Goal: Task Accomplishment & Management: Manage account settings

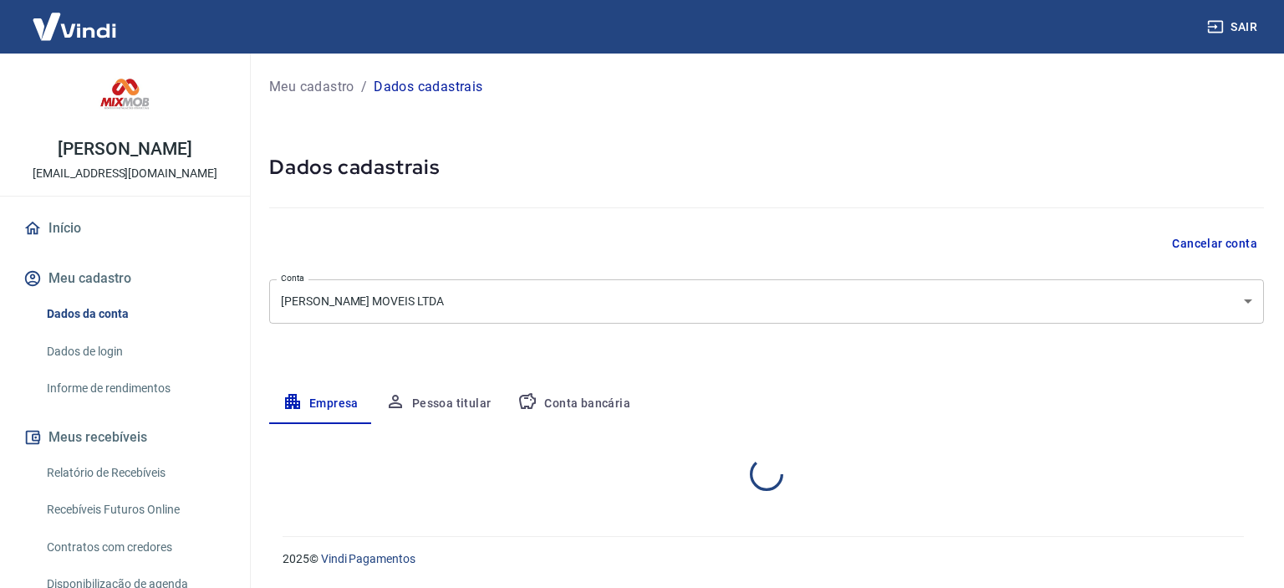
select select "MG"
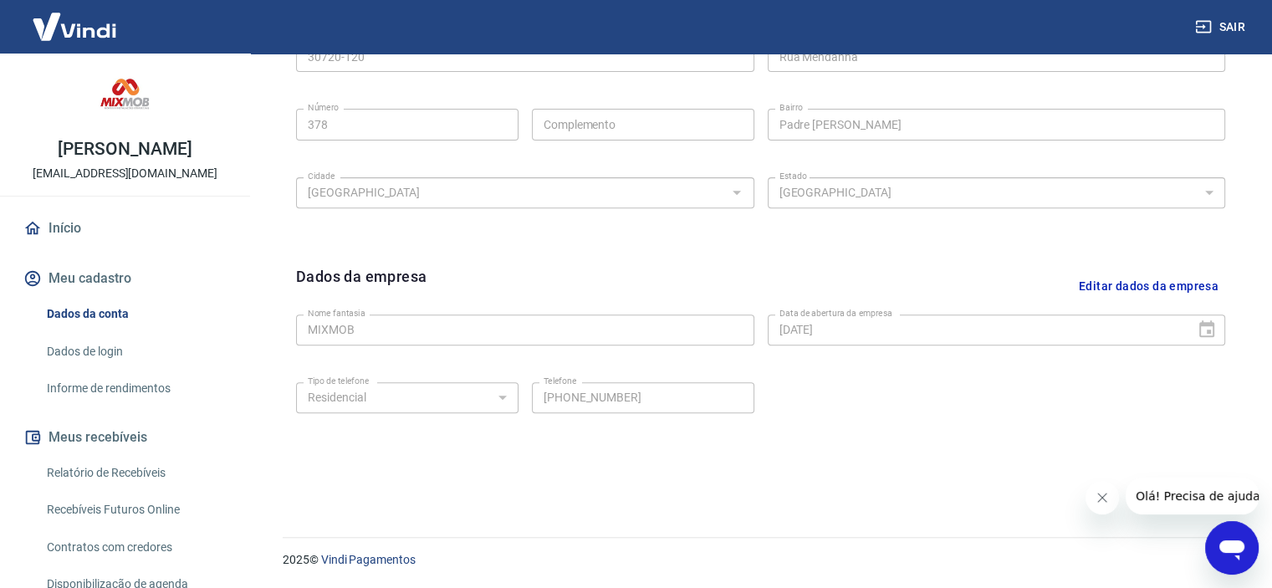
scroll to position [366, 0]
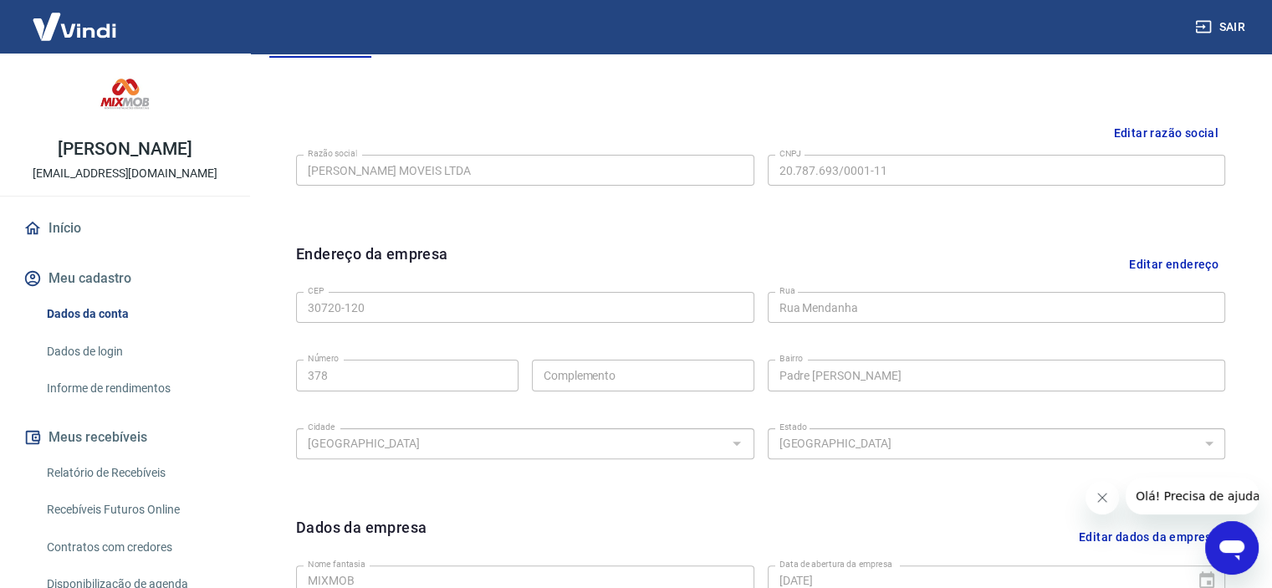
click at [140, 390] on link "Informe de rendimentos" at bounding box center [135, 388] width 190 height 34
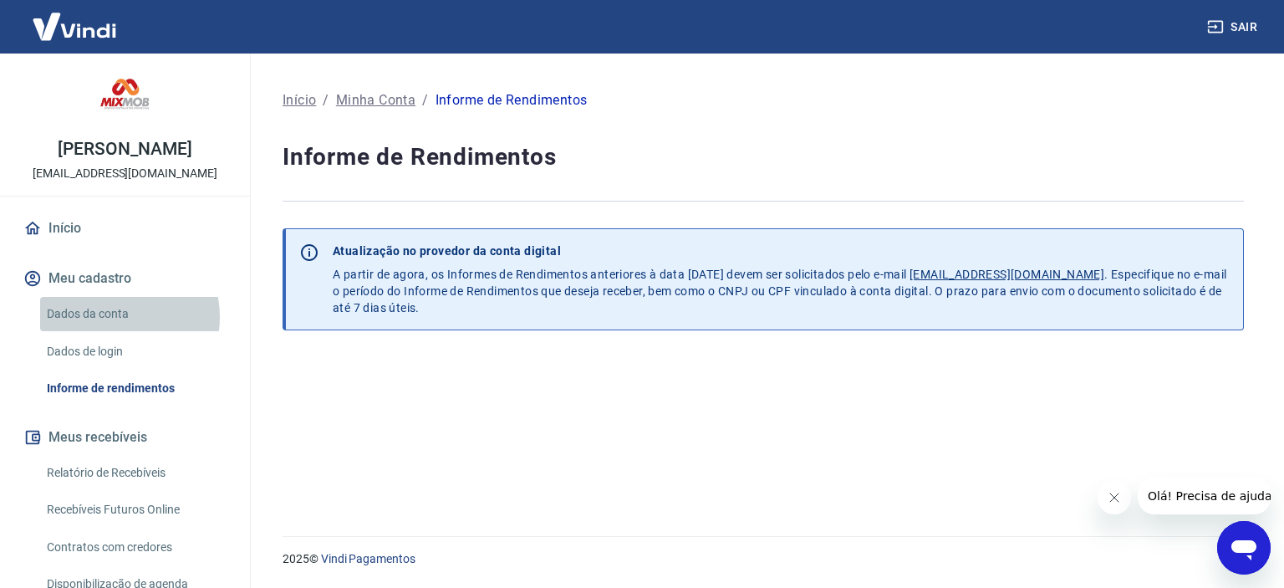
click at [110, 317] on link "Dados da conta" at bounding box center [135, 314] width 190 height 34
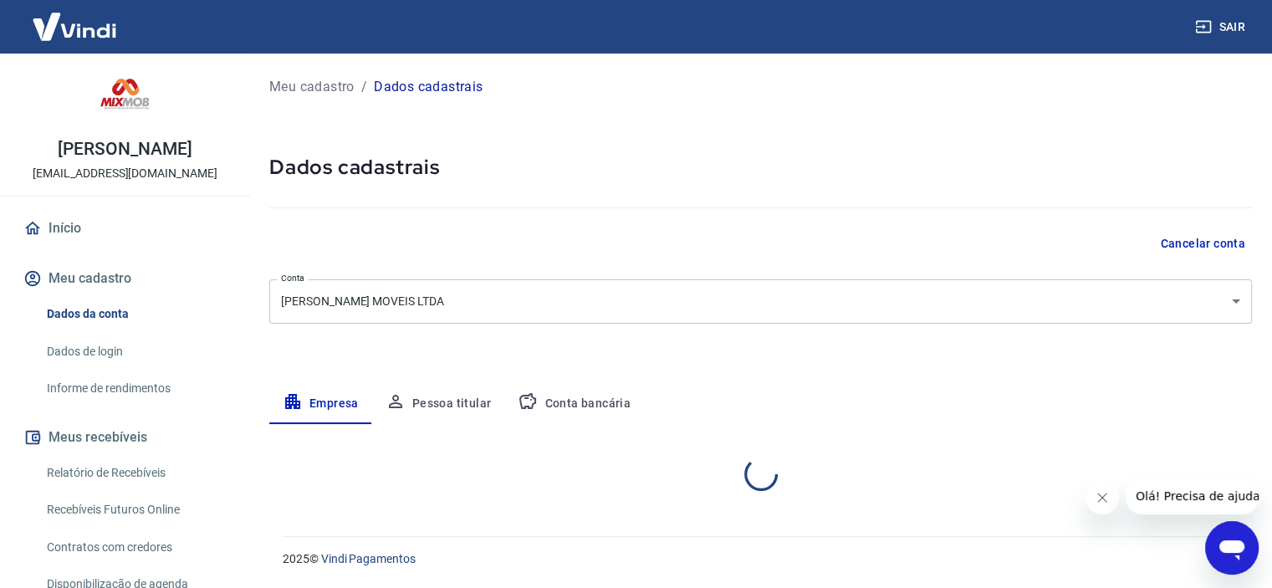
select select "MG"
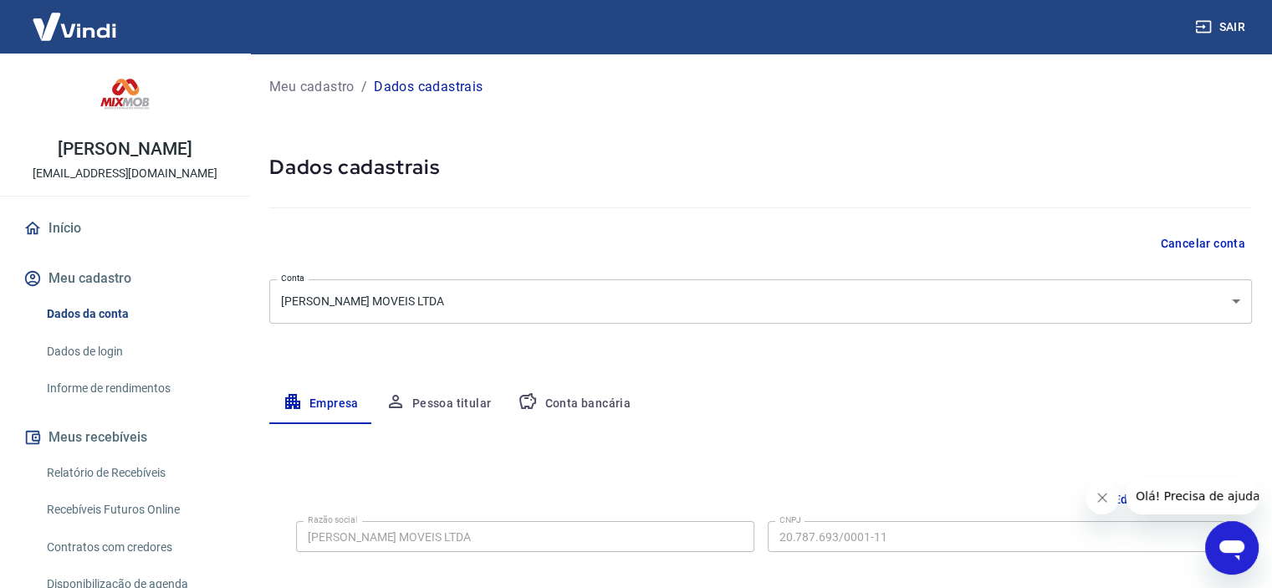
click at [436, 402] on button "Pessoa titular" at bounding box center [438, 404] width 133 height 40
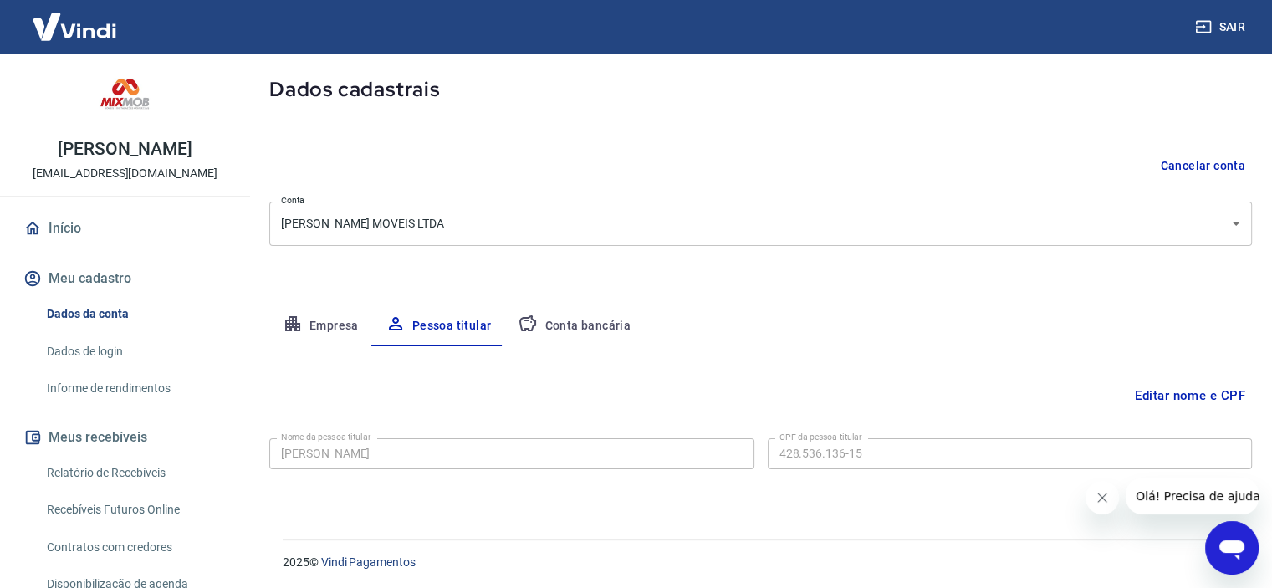
scroll to position [80, 0]
click at [557, 324] on button "Conta bancária" at bounding box center [574, 323] width 140 height 40
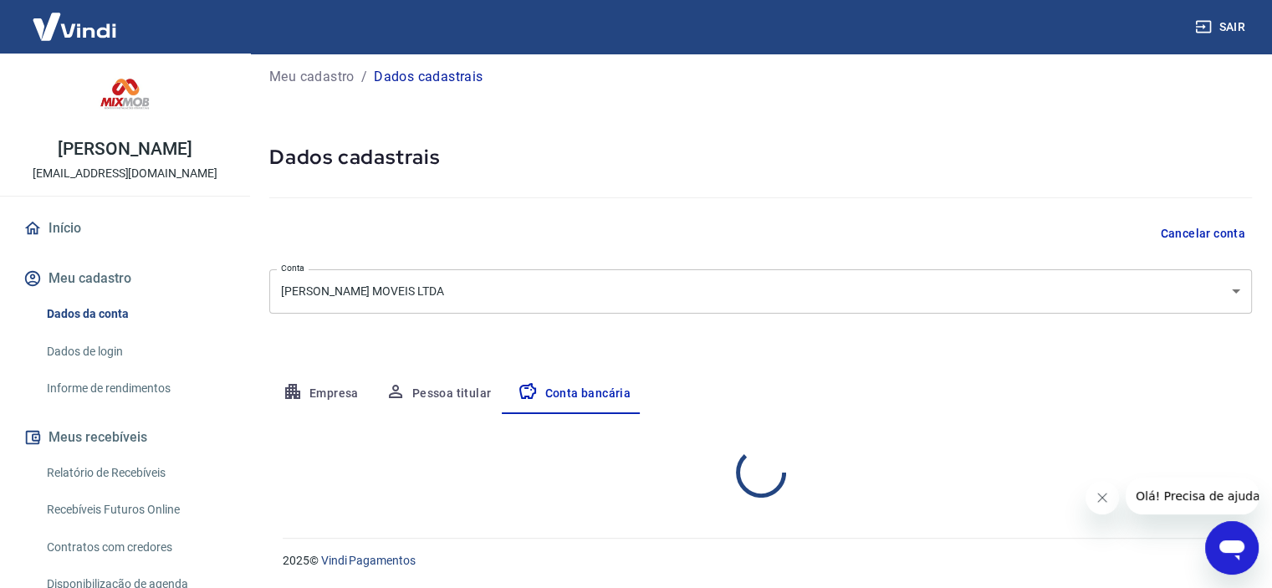
select select "1"
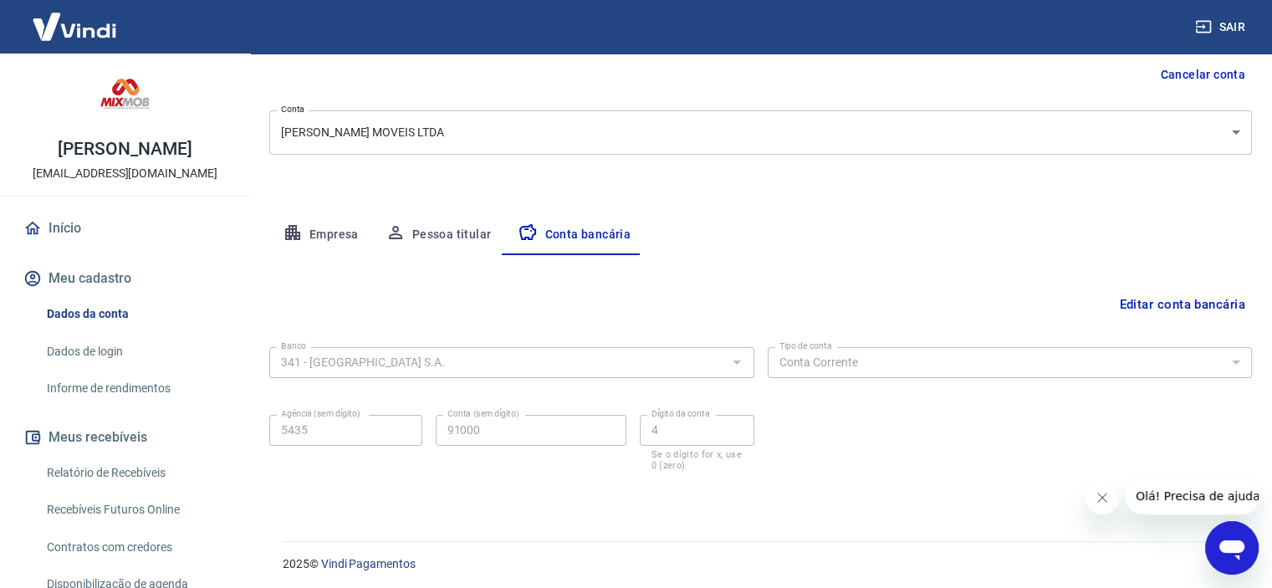
scroll to position [173, 0]
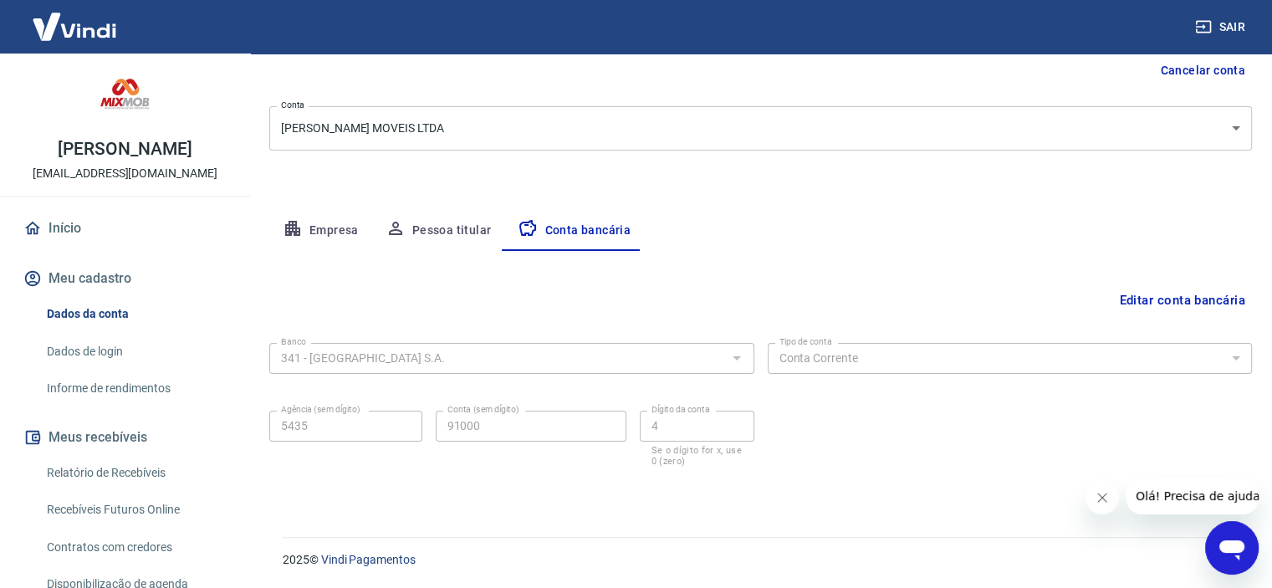
click at [330, 233] on button "Empresa" at bounding box center [320, 231] width 103 height 40
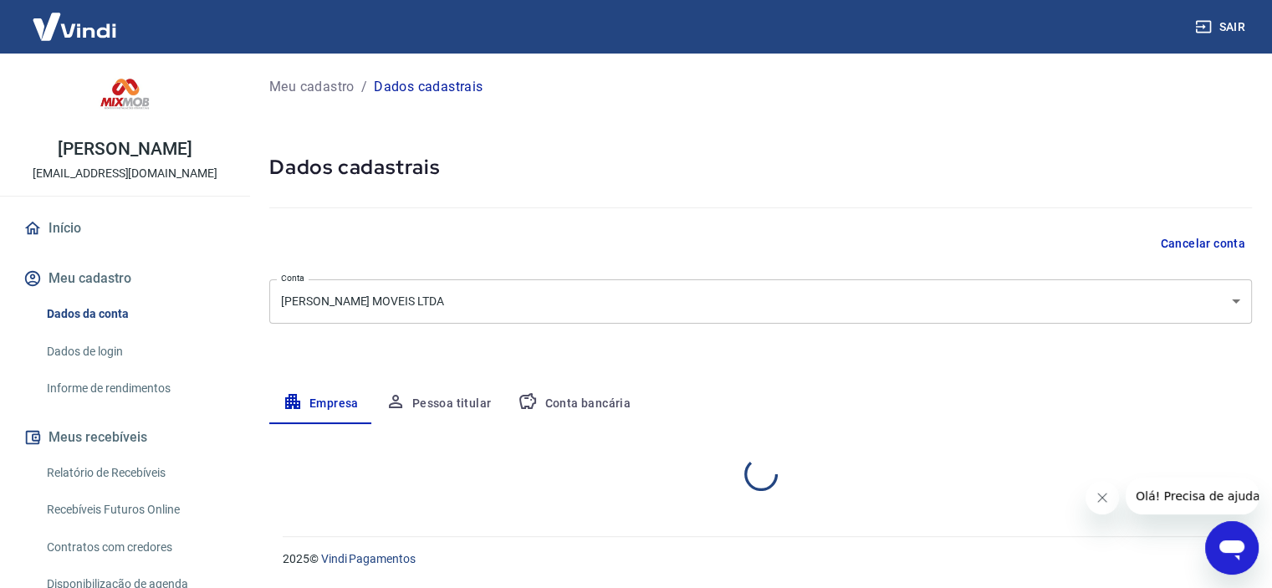
scroll to position [0, 0]
select select "MG"
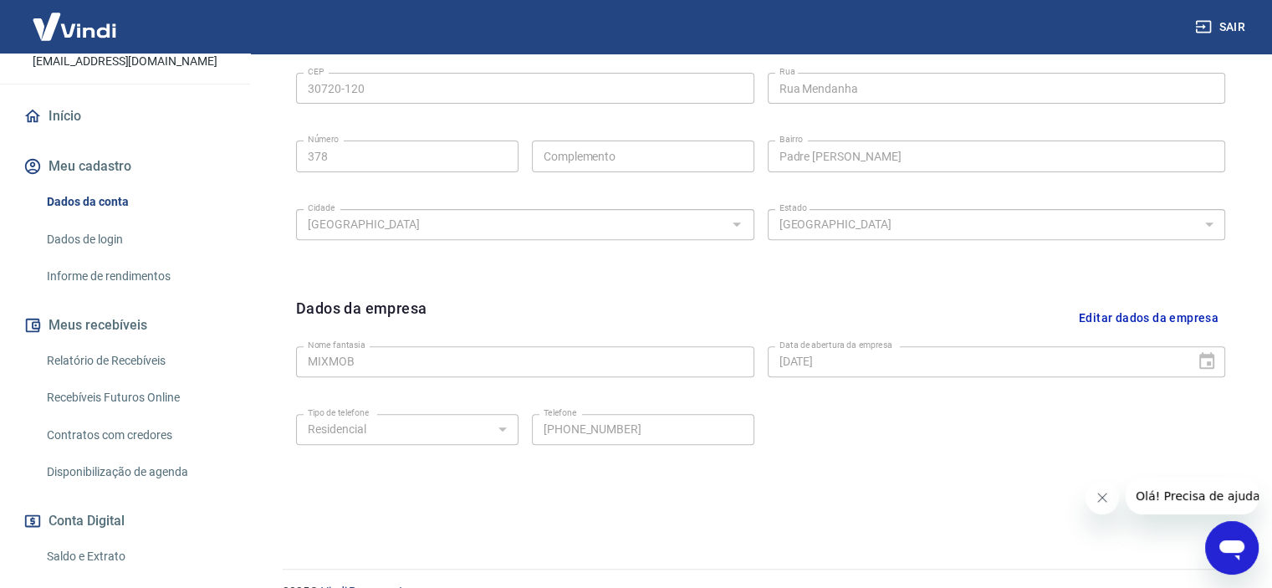
scroll to position [84, 0]
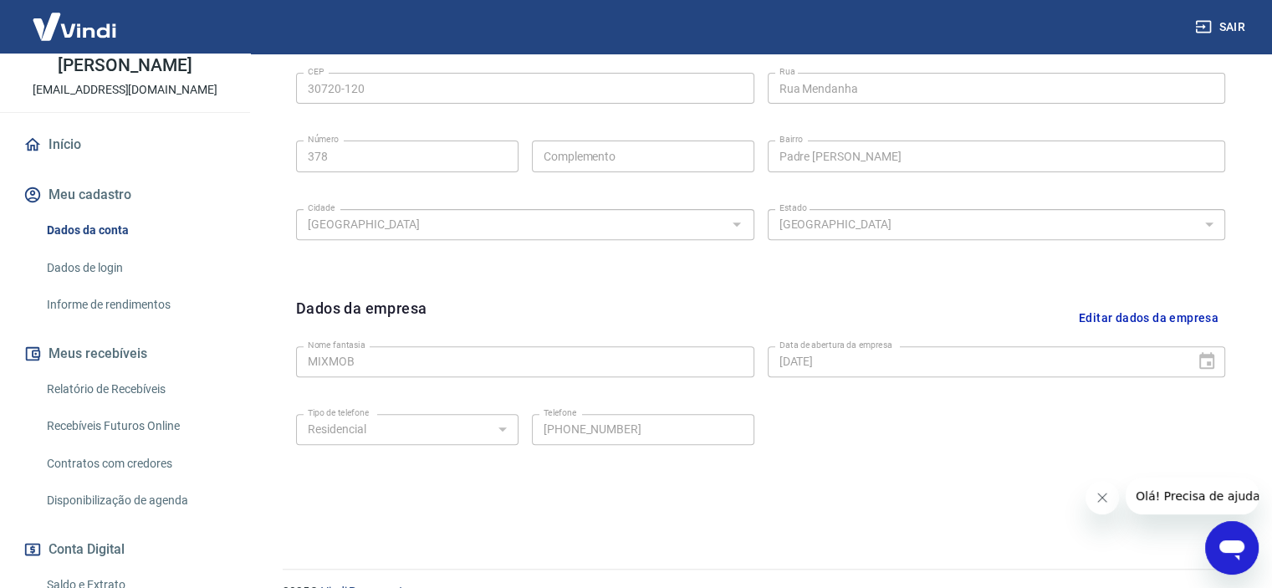
click at [109, 316] on link "Informe de rendimentos" at bounding box center [135, 305] width 190 height 34
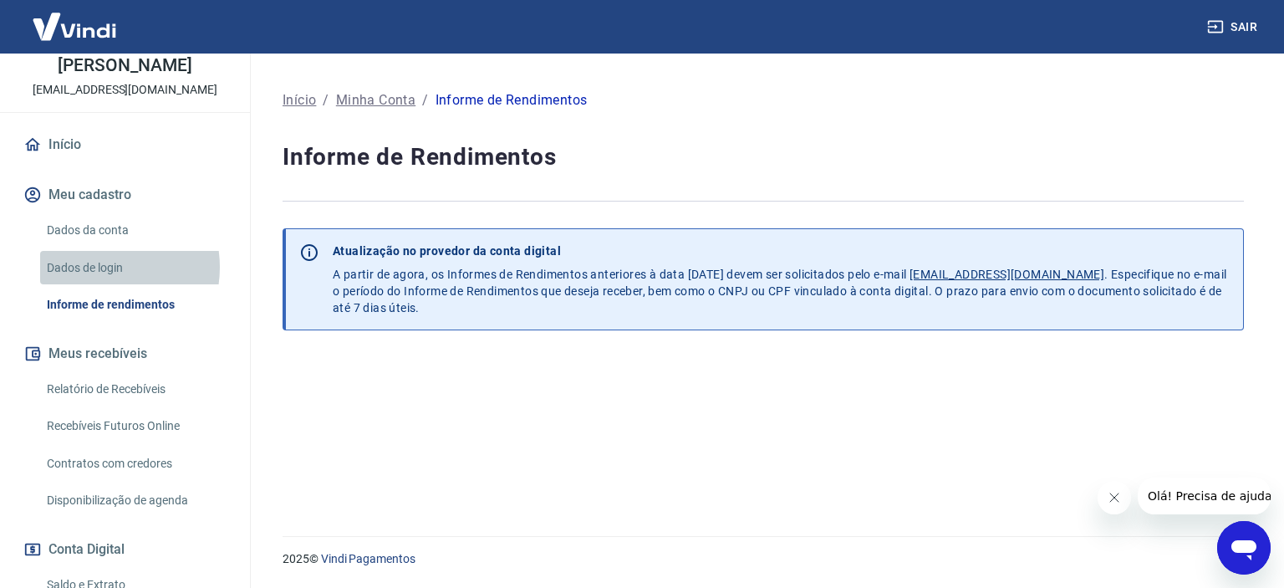
click at [97, 267] on link "Dados de login" at bounding box center [135, 268] width 190 height 34
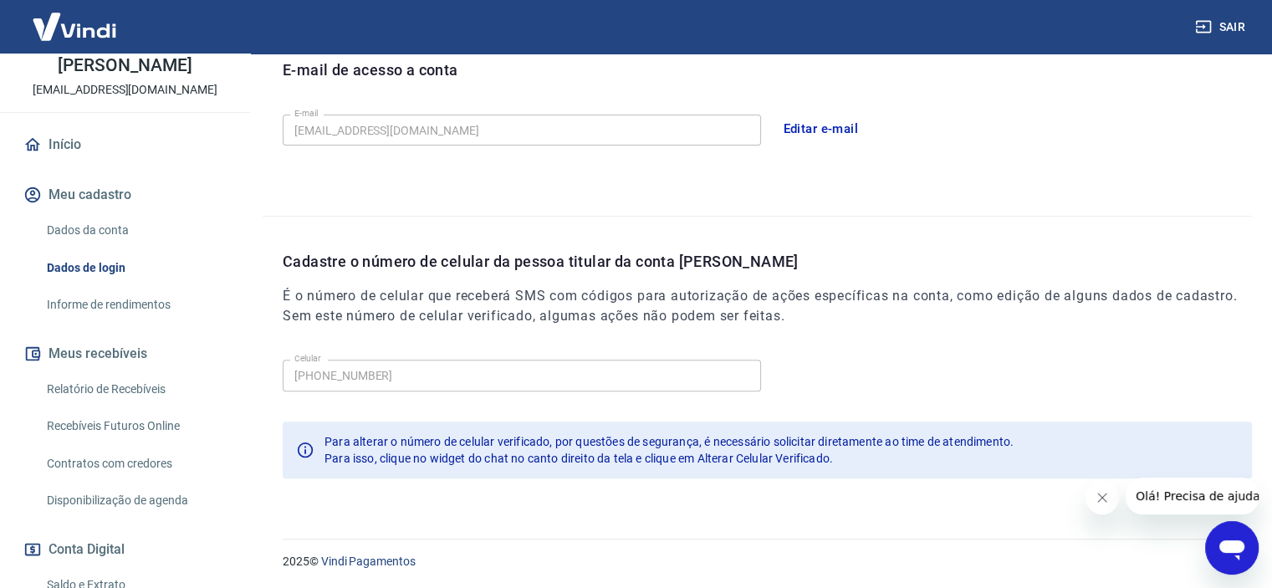
scroll to position [482, 0]
click at [124, 236] on link "Dados da conta" at bounding box center [135, 230] width 190 height 34
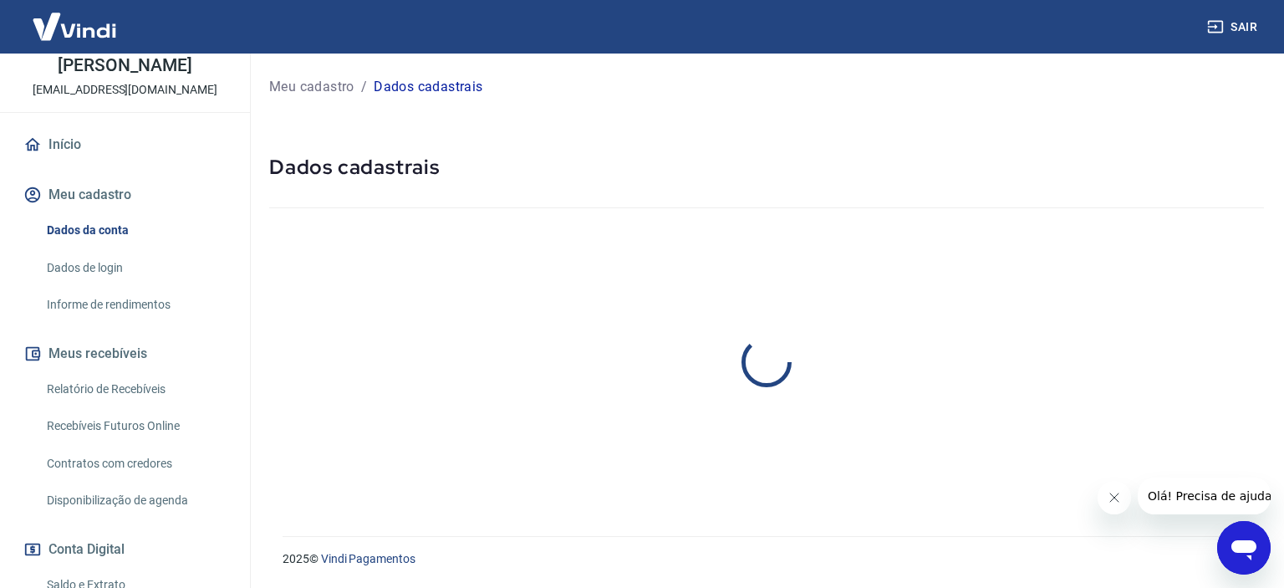
select select "MG"
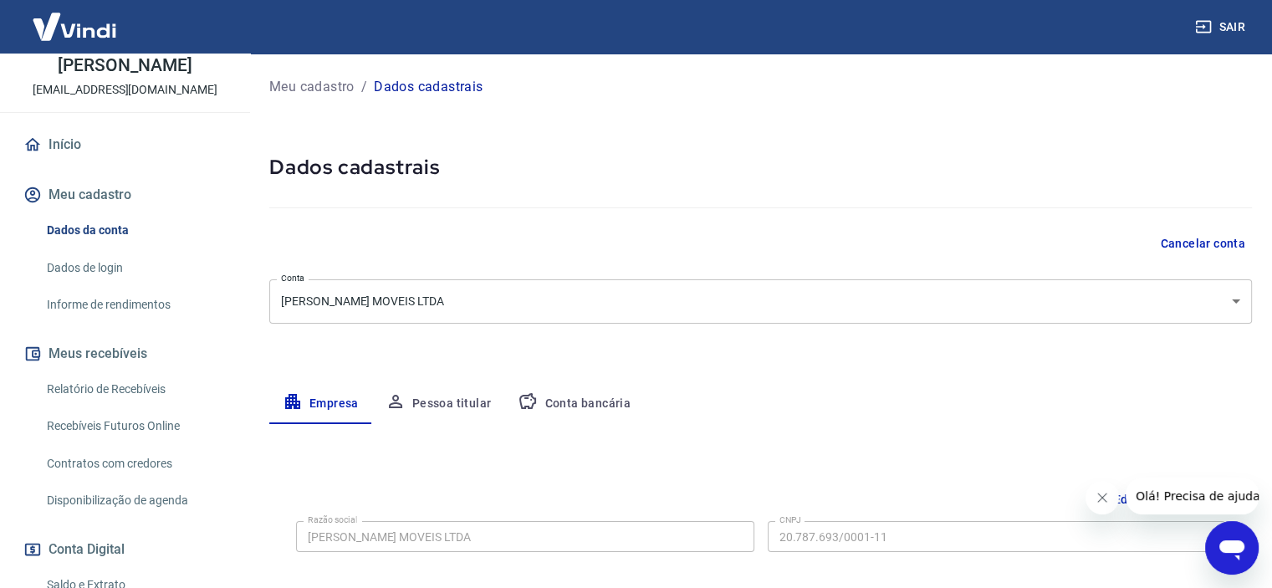
click at [117, 195] on button "Meu cadastro" at bounding box center [125, 194] width 210 height 37
click at [126, 423] on link "Recebíveis Futuros Online" at bounding box center [135, 426] width 190 height 34
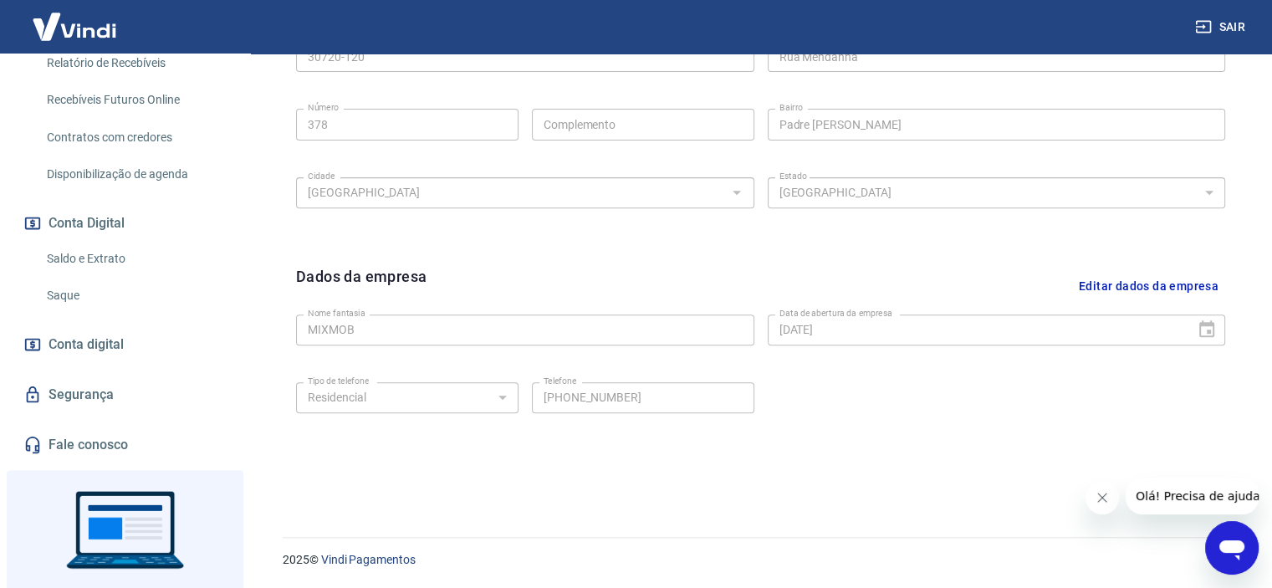
scroll to position [418, 0]
